Goal: Task Accomplishment & Management: Complete application form

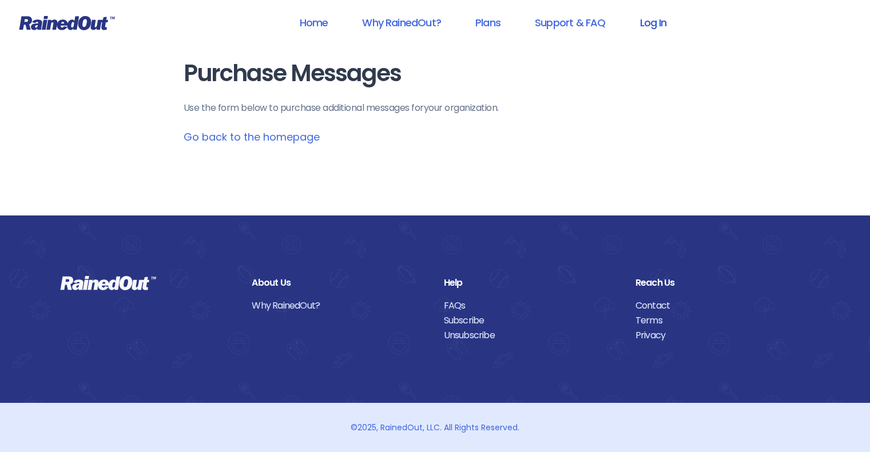
click at [654, 26] on link "Log In" at bounding box center [653, 23] width 57 height 26
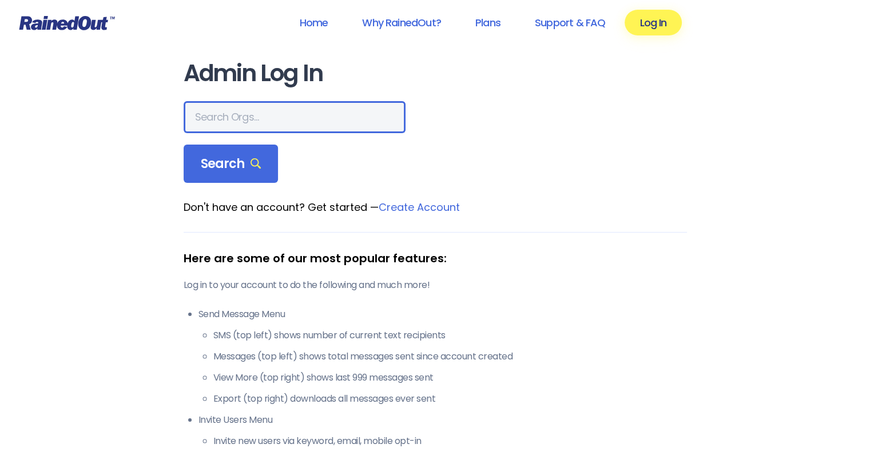
click at [224, 122] on input "text" at bounding box center [295, 117] width 222 height 32
type input "union little league"
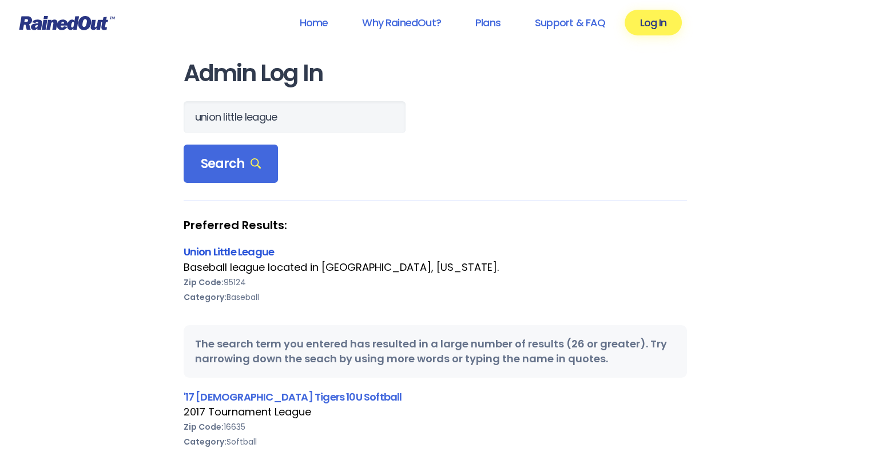
click at [220, 248] on link "Union Little League" at bounding box center [229, 252] width 91 height 14
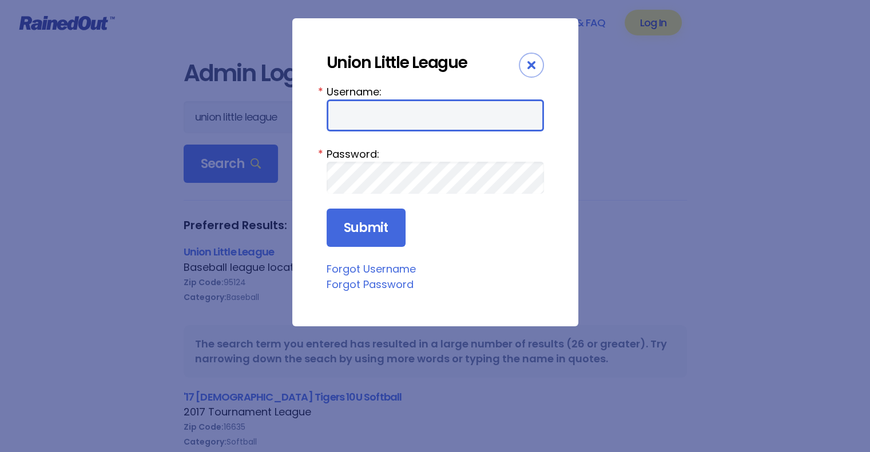
type input "unionlittleleague"
click at [379, 110] on input "unionlittleleague" at bounding box center [435, 116] width 217 height 32
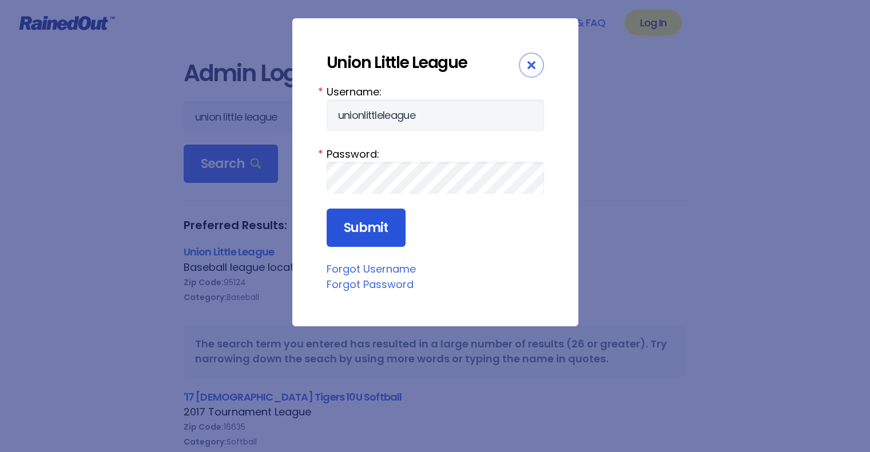
click at [352, 227] on input "Submit" at bounding box center [366, 228] width 79 height 39
